Goal: Task Accomplishment & Management: Manage account settings

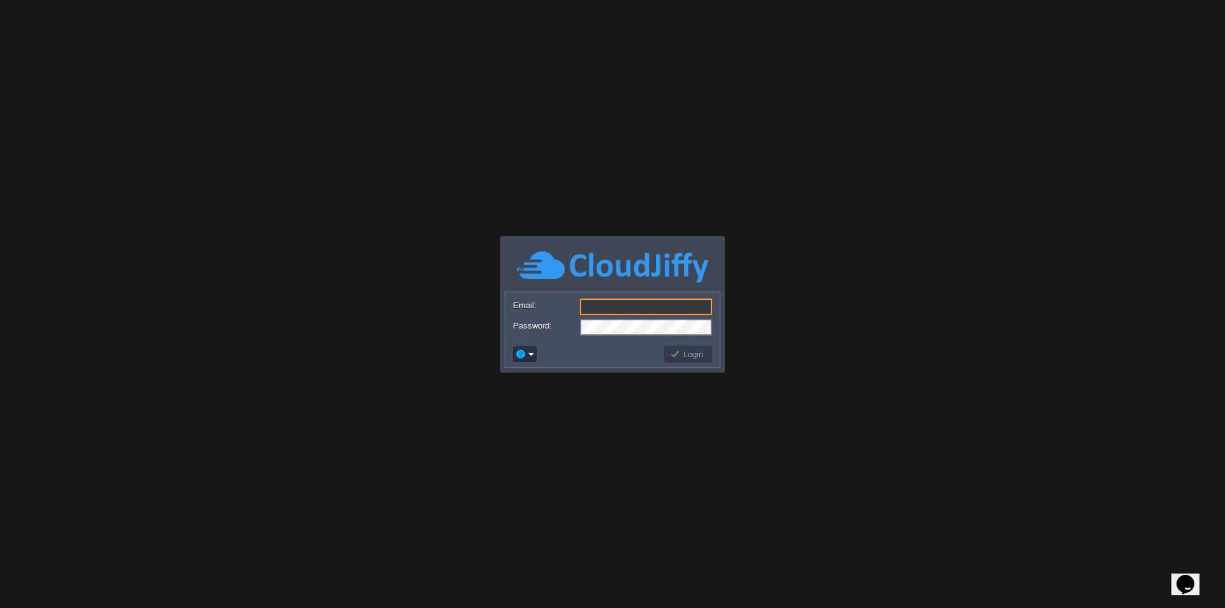
type input "[EMAIL_ADDRESS][DOMAIN_NAME]"
click at [687, 347] on td "Login" at bounding box center [688, 354] width 52 height 20
click at [690, 352] on button "Login" at bounding box center [688, 353] width 37 height 11
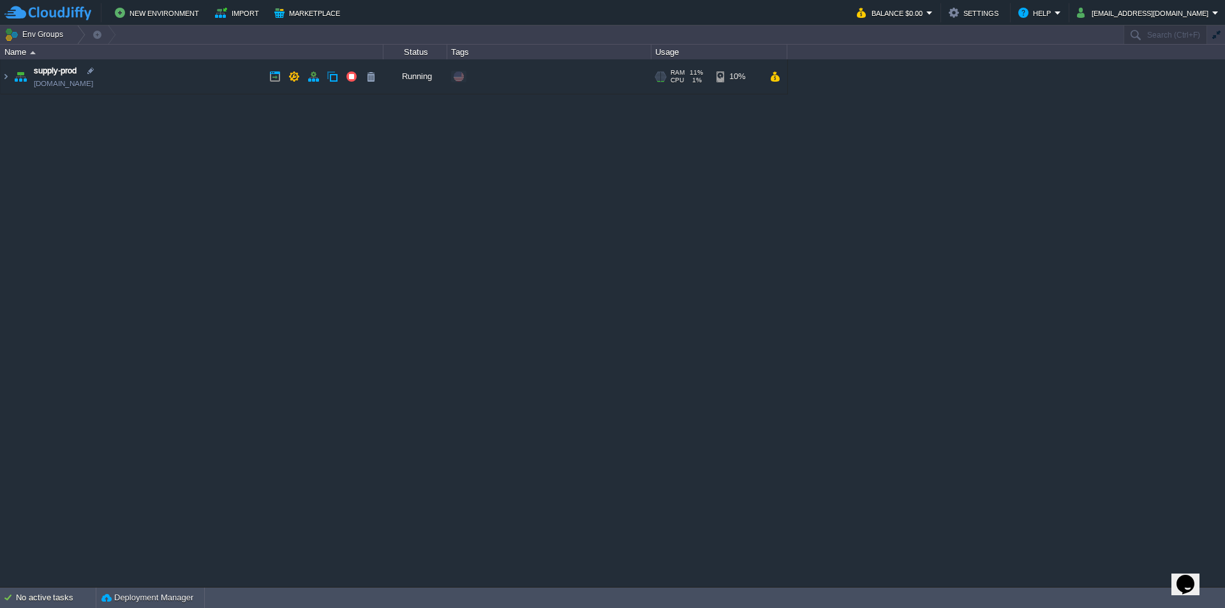
click at [18, 76] on img at bounding box center [20, 76] width 18 height 34
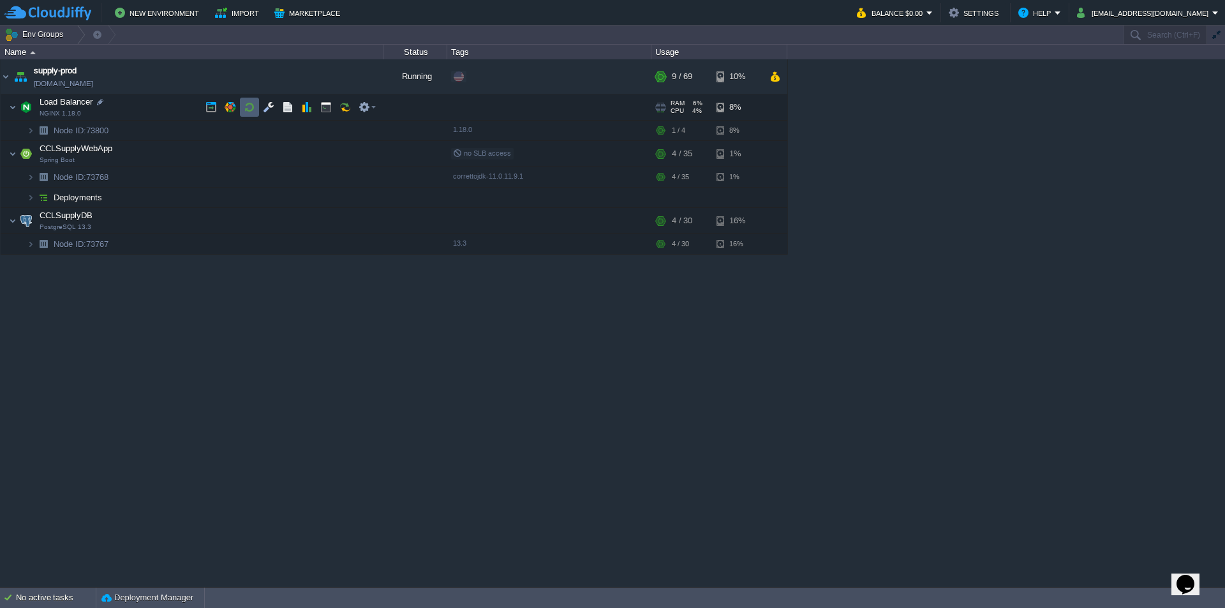
click at [245, 108] on button "button" at bounding box center [249, 106] width 11 height 11
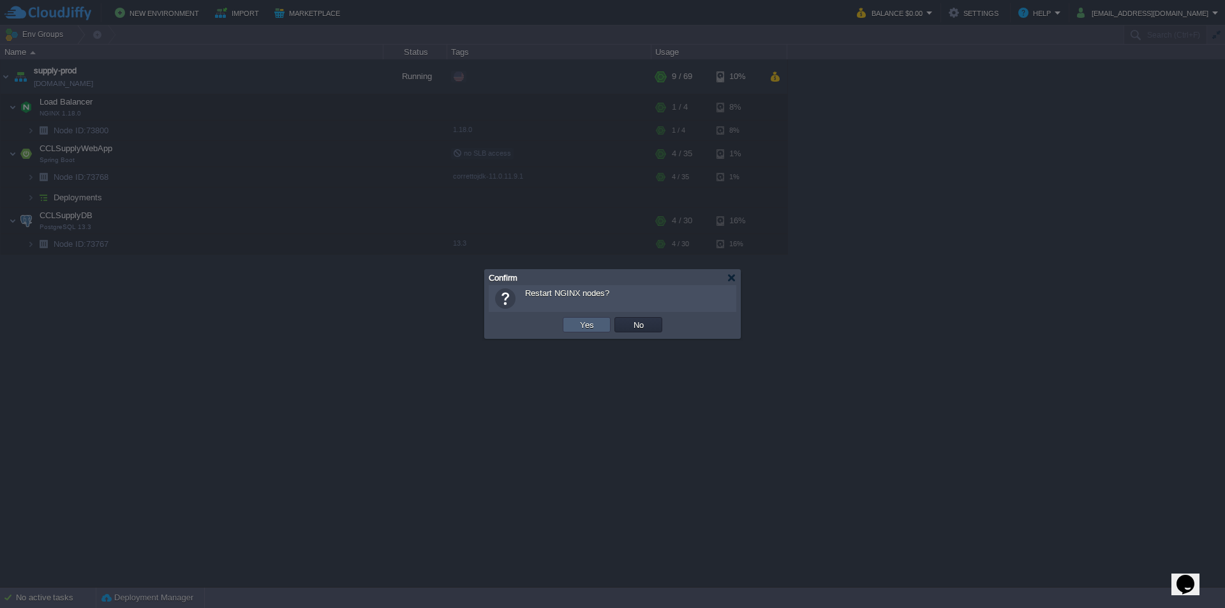
click at [593, 323] on button "Yes" at bounding box center [587, 324] width 22 height 11
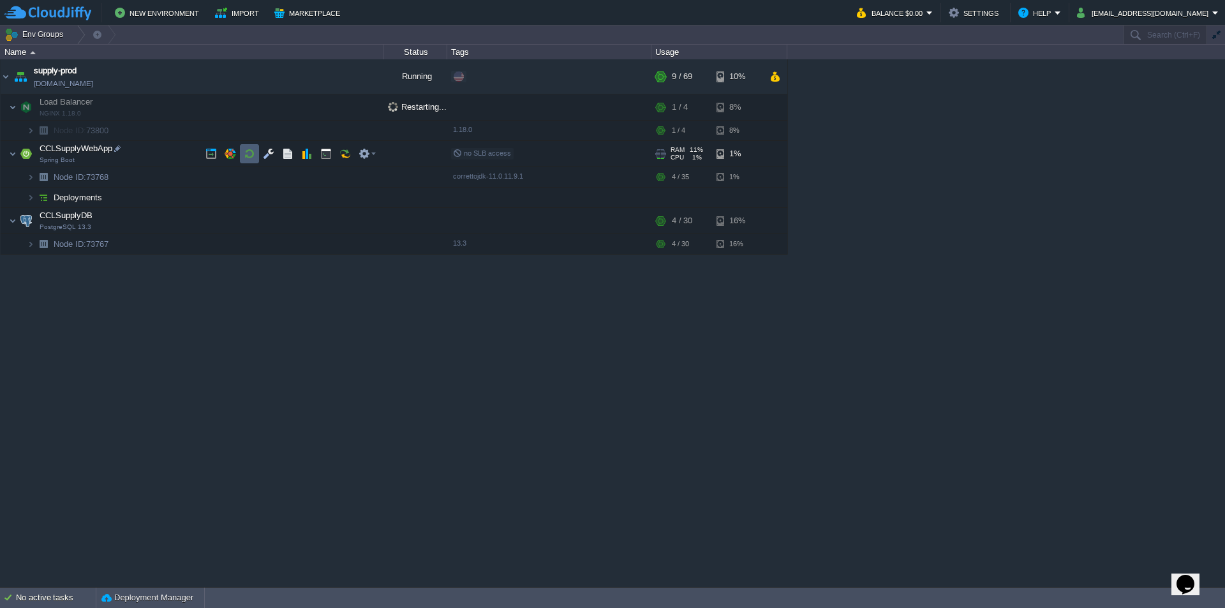
click at [251, 151] on button "button" at bounding box center [249, 153] width 11 height 11
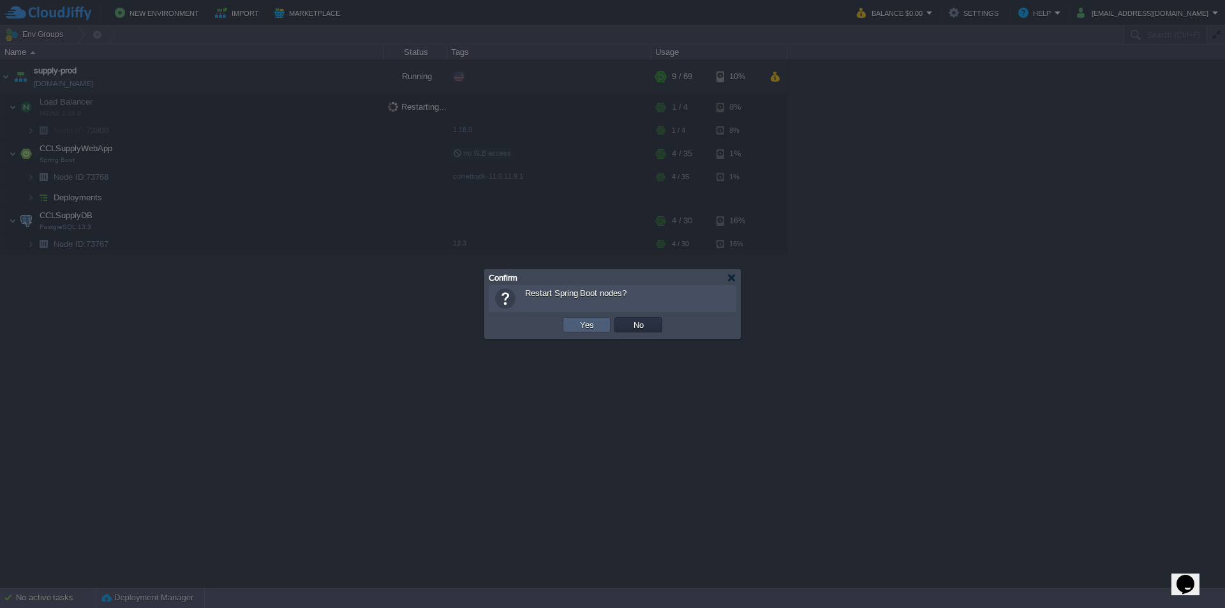
click at [577, 324] on button "Yes" at bounding box center [587, 324] width 22 height 11
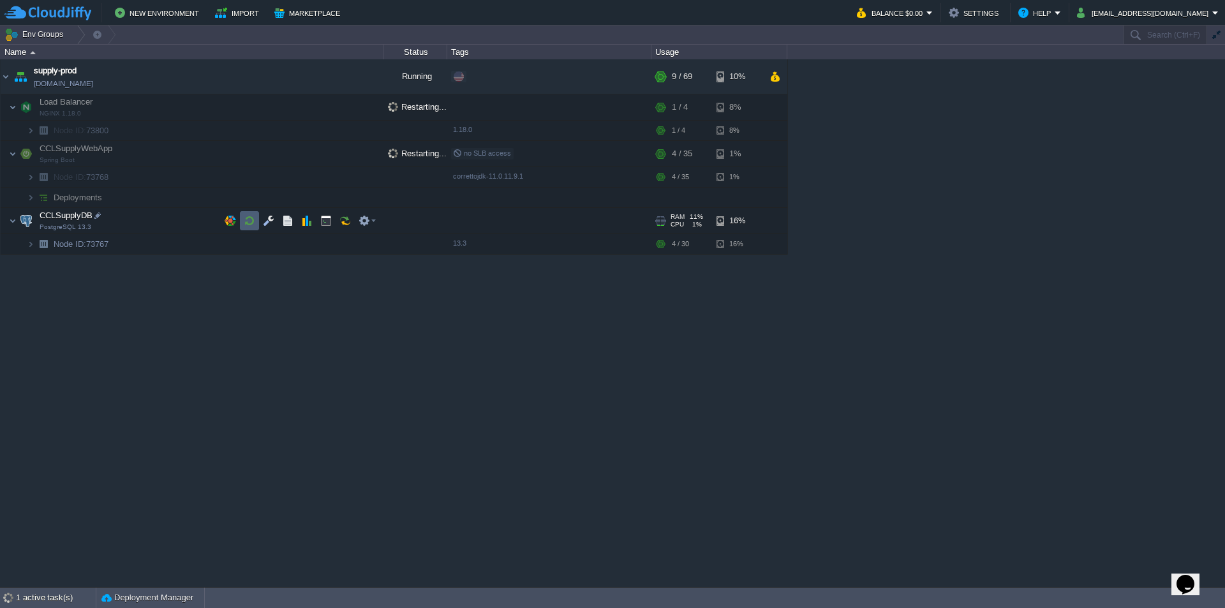
click at [253, 219] on button "button" at bounding box center [249, 220] width 11 height 11
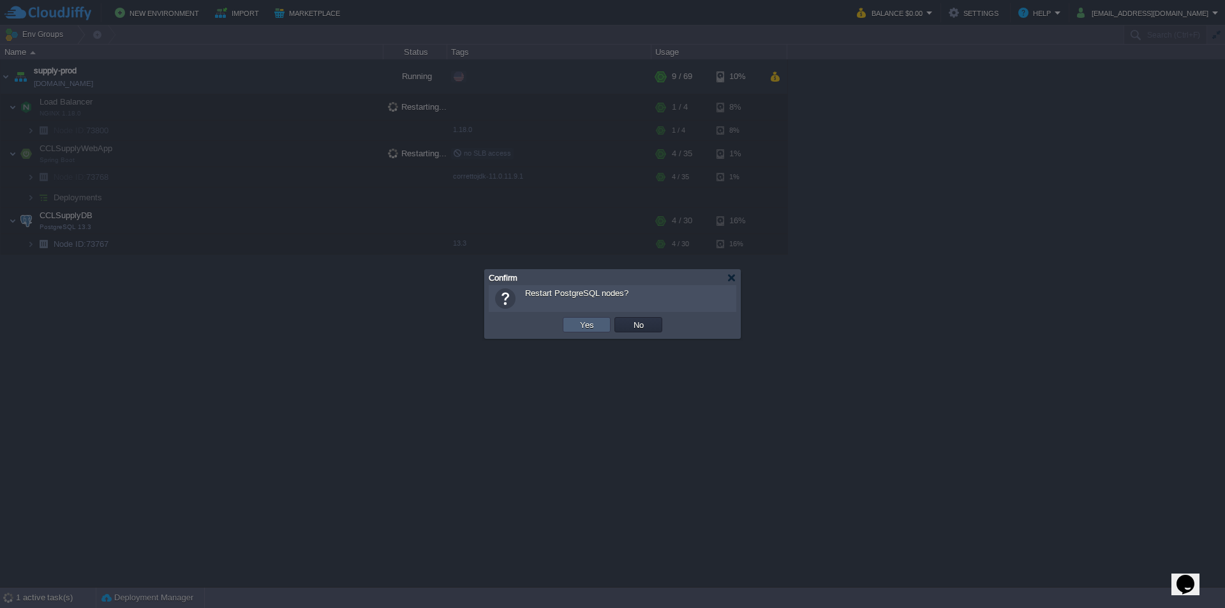
click at [599, 329] on td "Yes" at bounding box center [587, 324] width 48 height 15
